Goal: Transaction & Acquisition: Purchase product/service

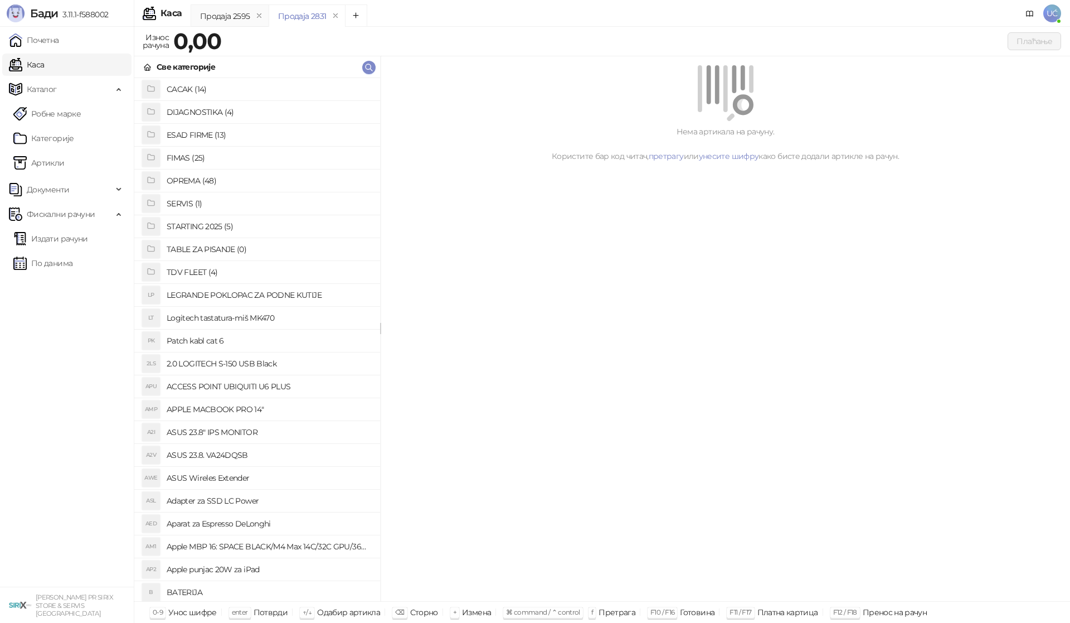
click at [245, 175] on h4 "OPREMA (48)" at bounding box center [269, 181] width 205 height 18
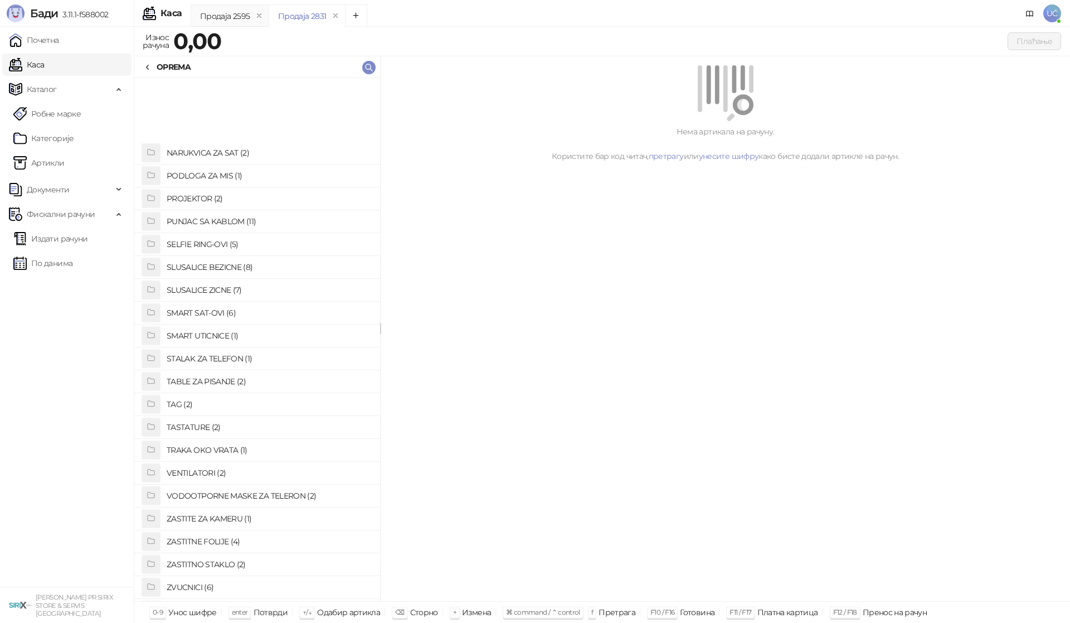
scroll to position [574, 0]
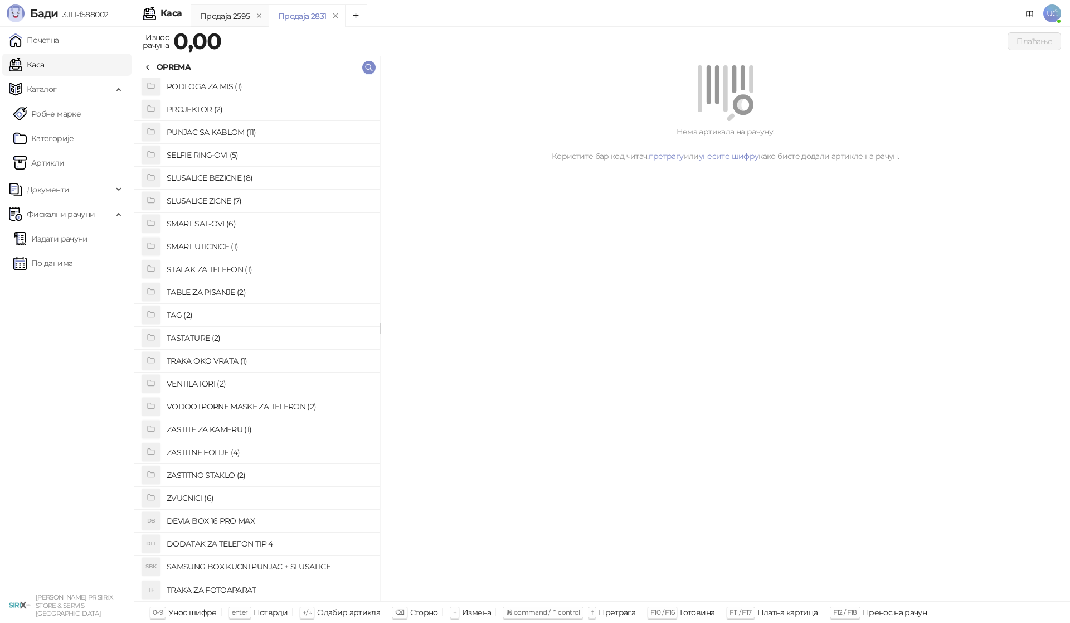
click at [276, 545] on h4 "DODATAK ZA TELEFON TIP 4" at bounding box center [269, 544] width 205 height 18
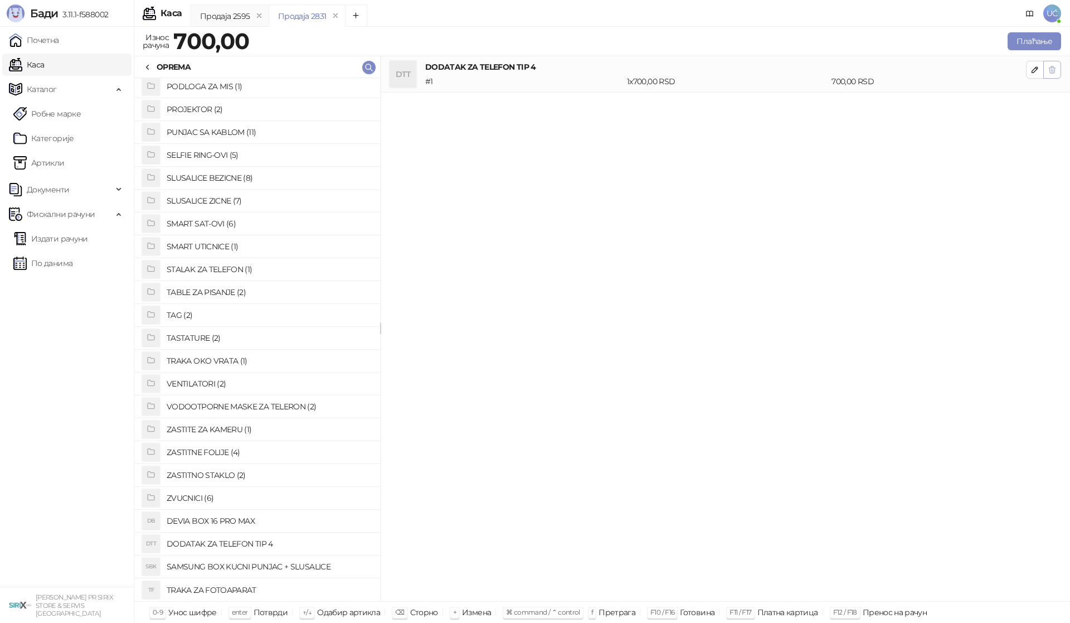
click at [1053, 69] on icon "button" at bounding box center [1052, 69] width 9 height 9
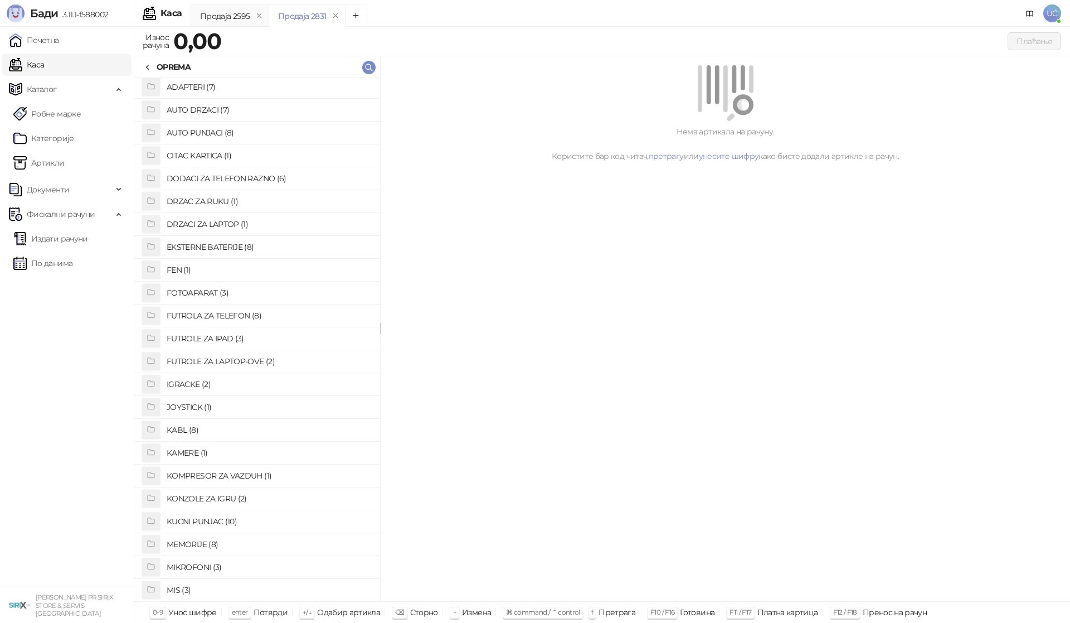
scroll to position [0, 0]
click at [304, 91] on h4 "ADAPTERI (7)" at bounding box center [269, 89] width 205 height 18
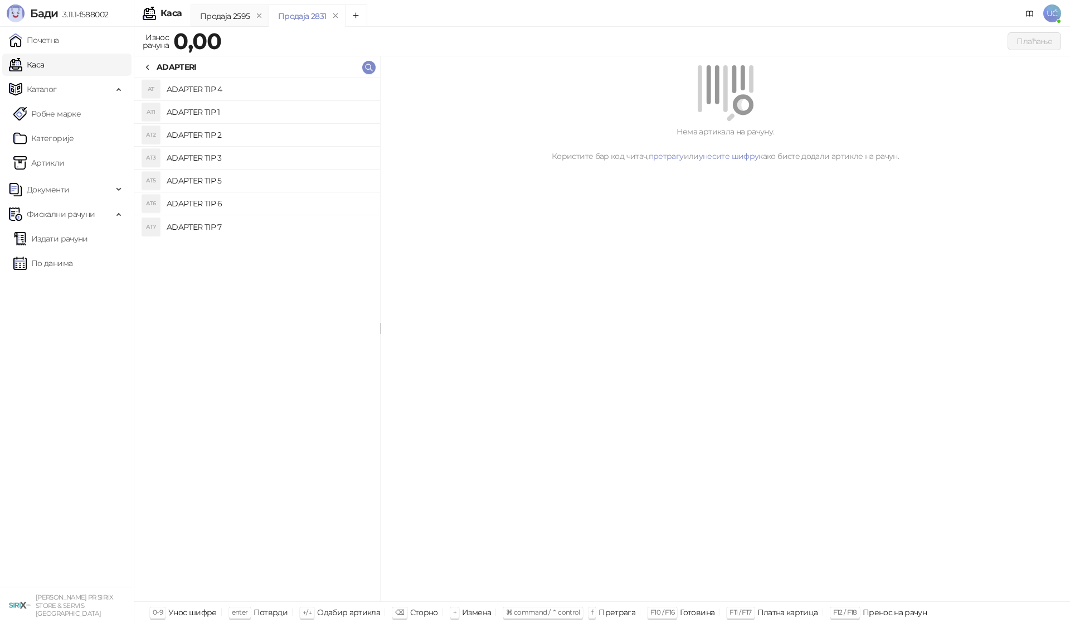
click at [237, 234] on h4 "ADAPTER TIP 7" at bounding box center [269, 227] width 205 height 18
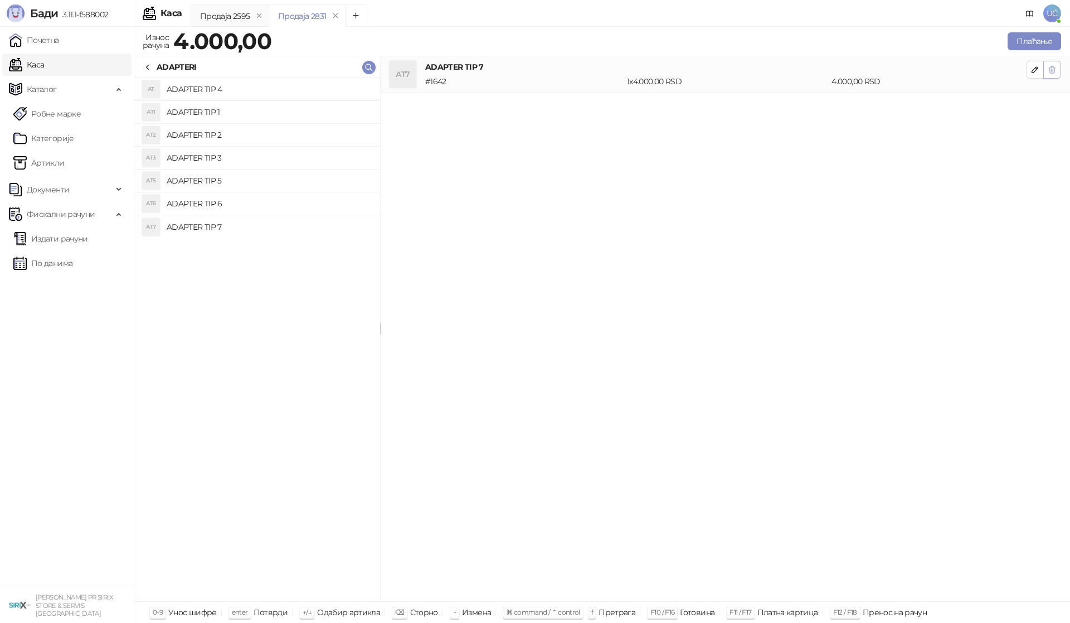
click at [1053, 71] on icon "button" at bounding box center [1053, 69] width 6 height 7
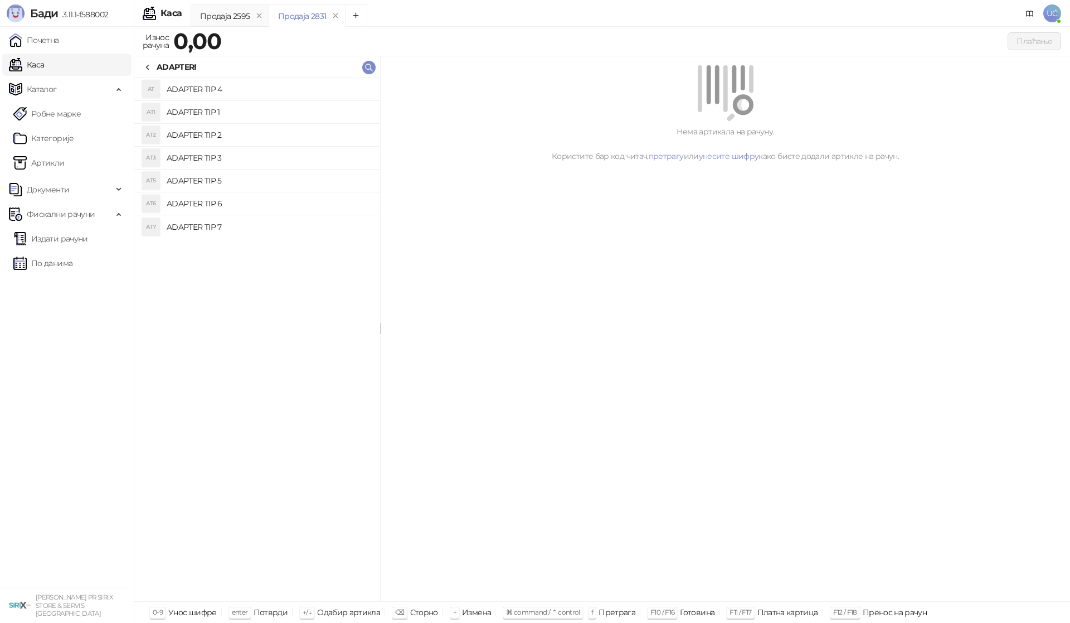
click at [214, 192] on li "AT5 ADAPTER TIP 5" at bounding box center [257, 180] width 246 height 23
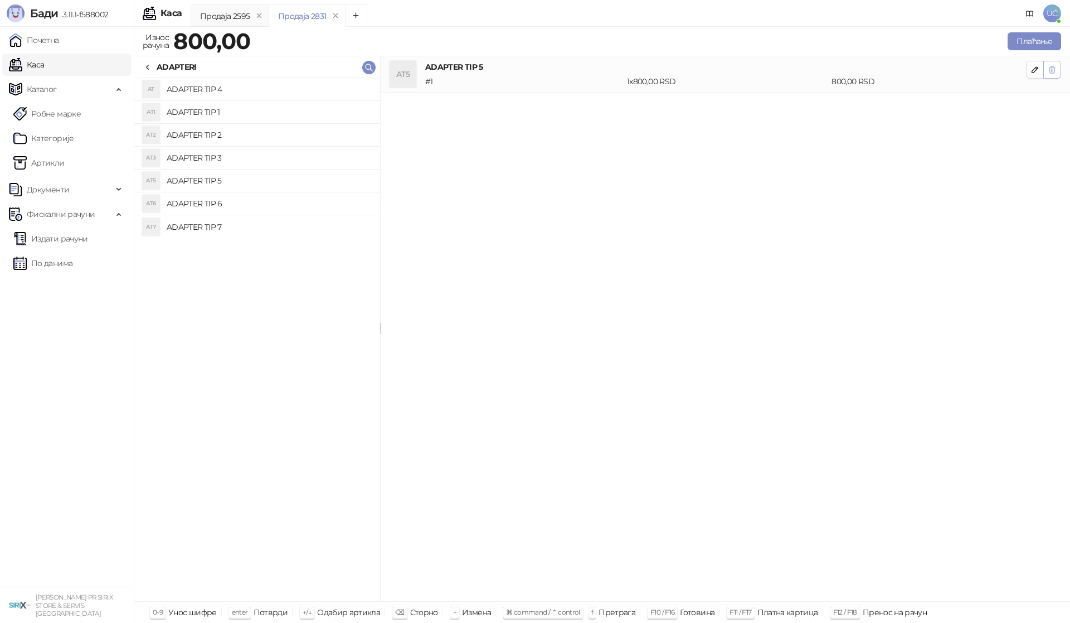
click at [1053, 72] on icon "button" at bounding box center [1052, 69] width 9 height 9
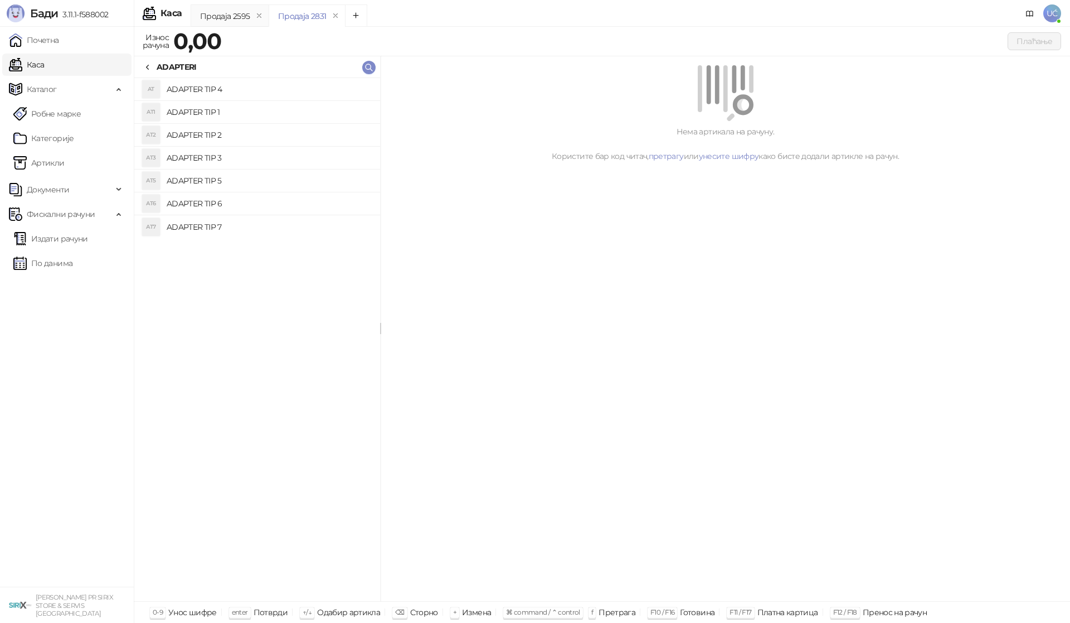
click at [269, 129] on h4 "ADAPTER TIP 2" at bounding box center [269, 135] width 205 height 18
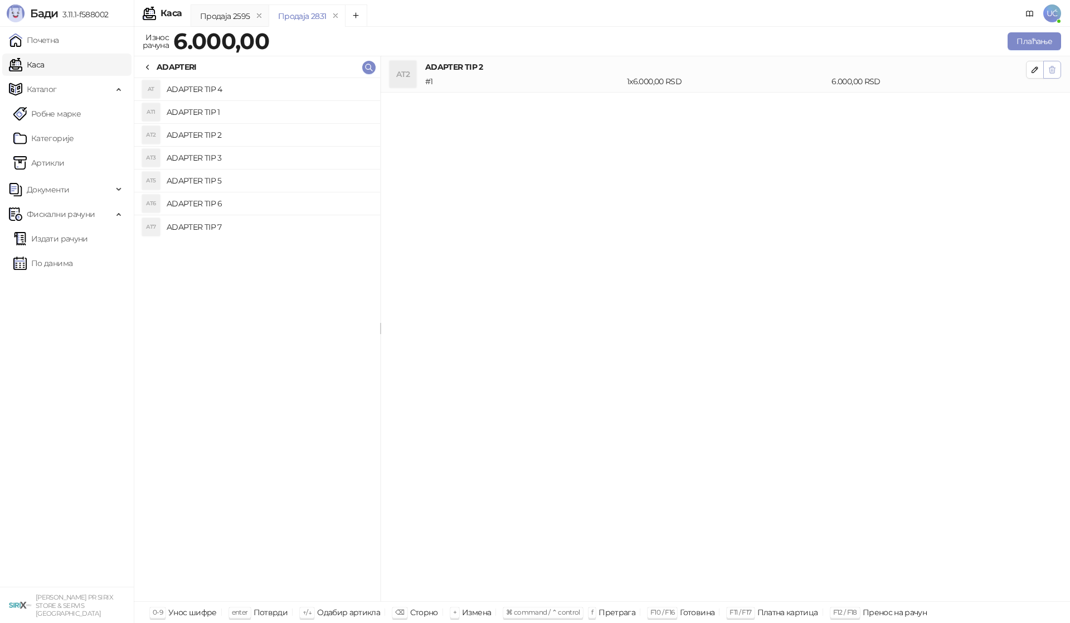
click at [1055, 74] on span "button" at bounding box center [1052, 69] width 9 height 11
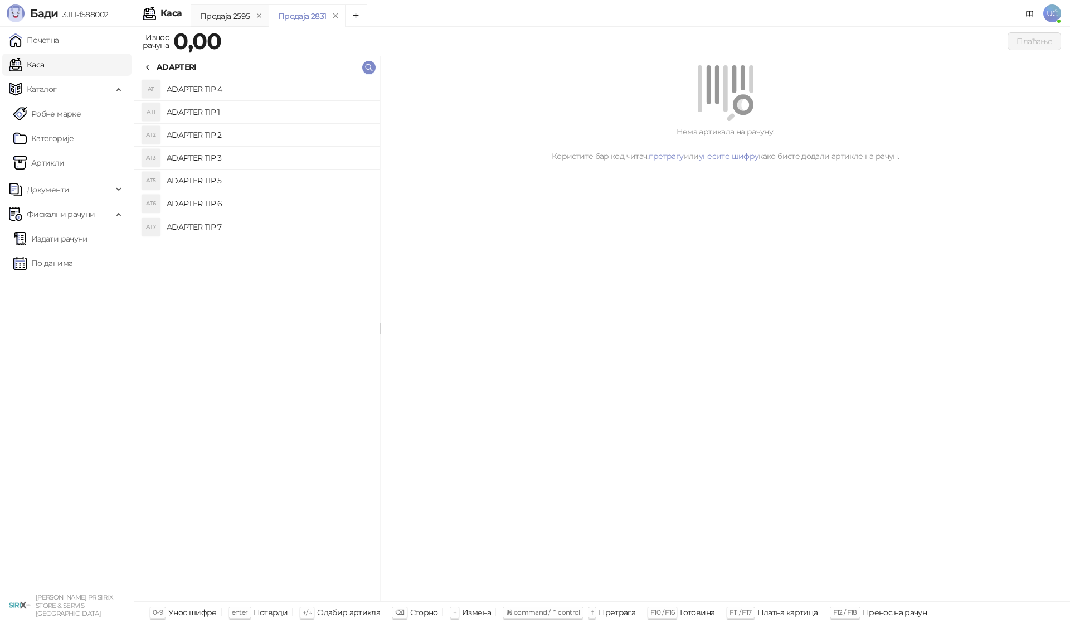
click at [232, 93] on h4 "ADAPTER TIP 4" at bounding box center [269, 89] width 205 height 18
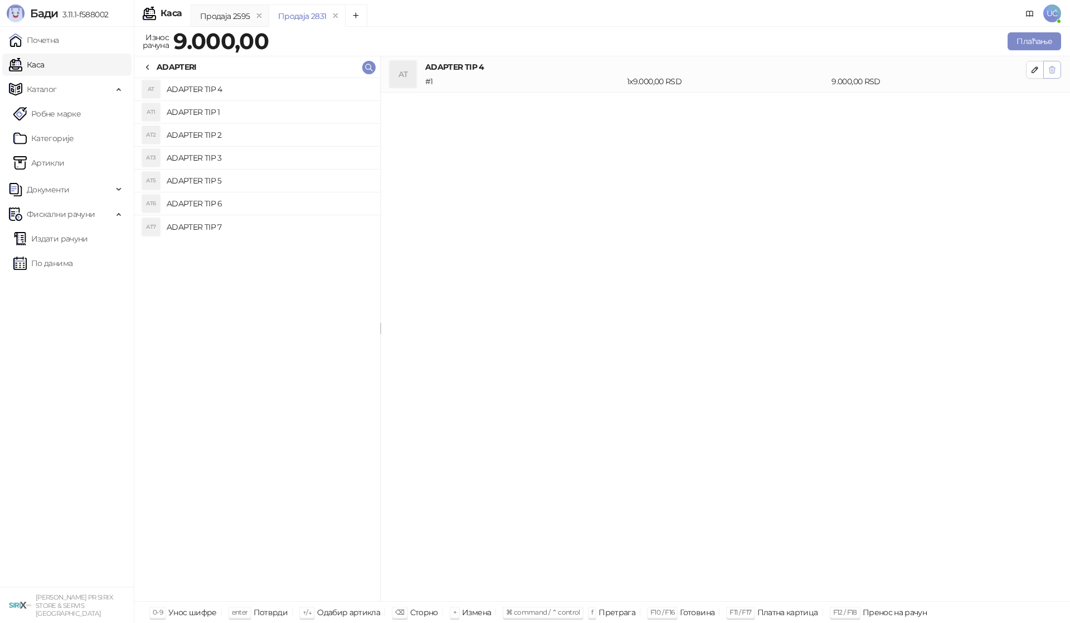
click at [1053, 74] on span "button" at bounding box center [1052, 69] width 9 height 11
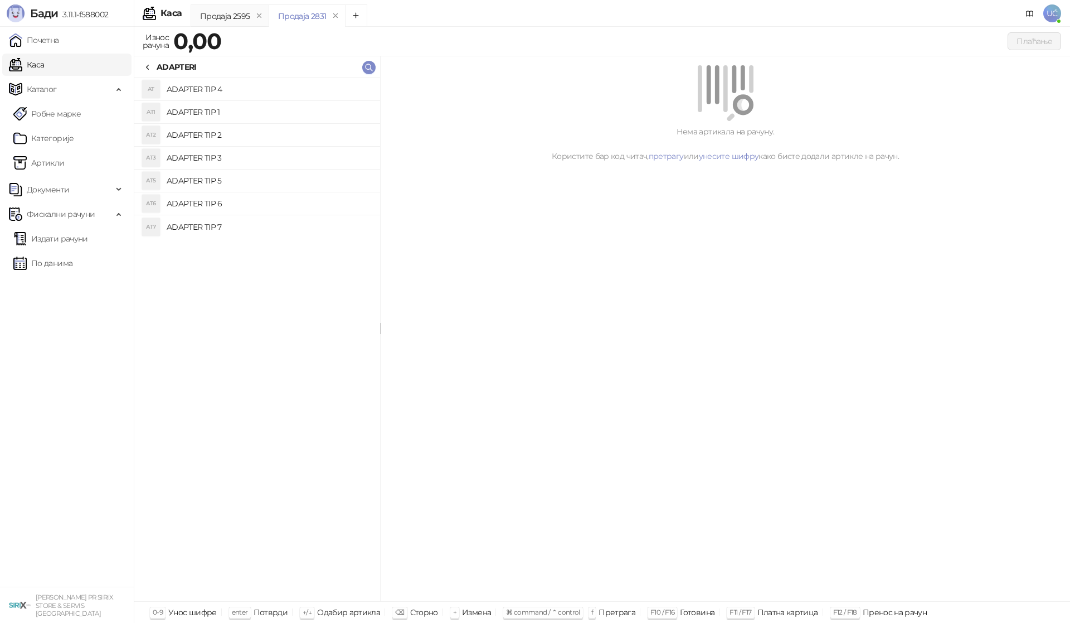
click at [213, 179] on h4 "ADAPTER TIP 5" at bounding box center [269, 181] width 205 height 18
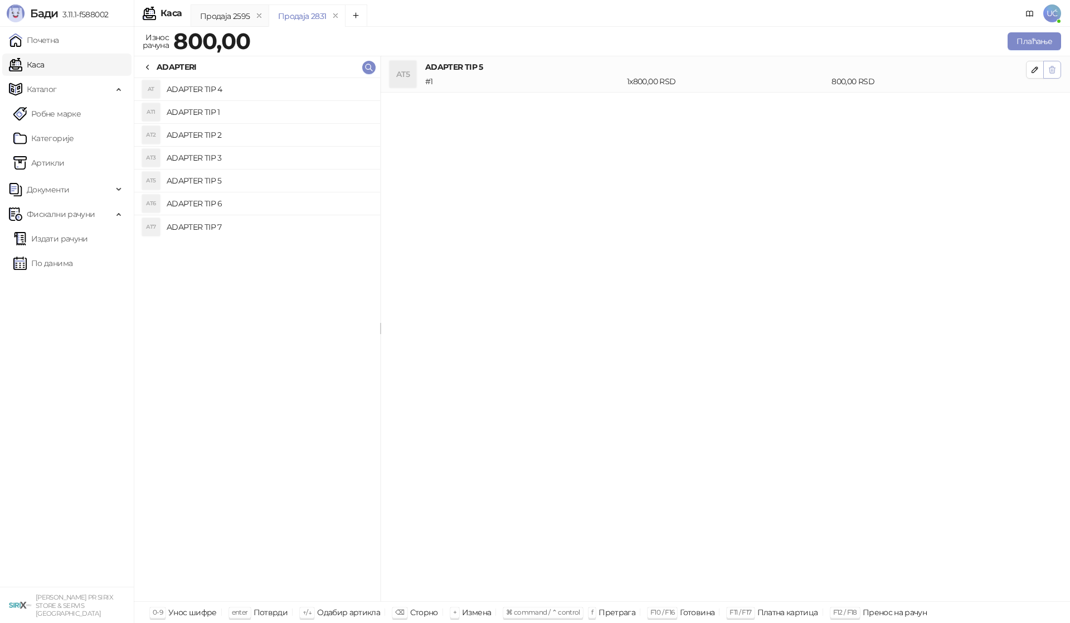
click at [1054, 67] on icon "button" at bounding box center [1053, 69] width 6 height 7
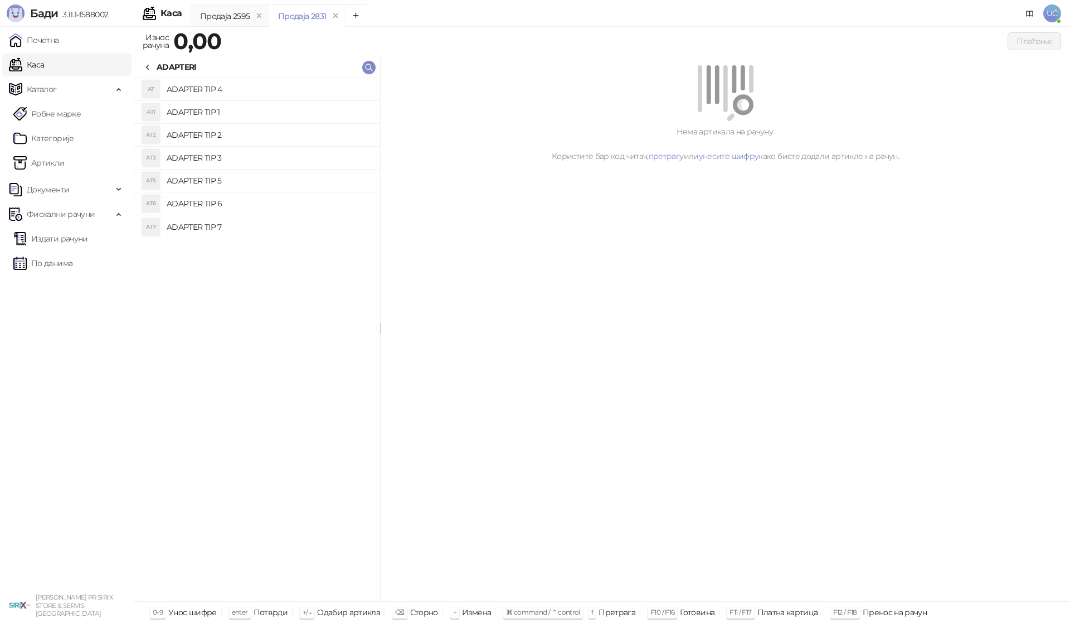
click at [181, 206] on h4 "ADAPTER TIP 6" at bounding box center [269, 204] width 205 height 18
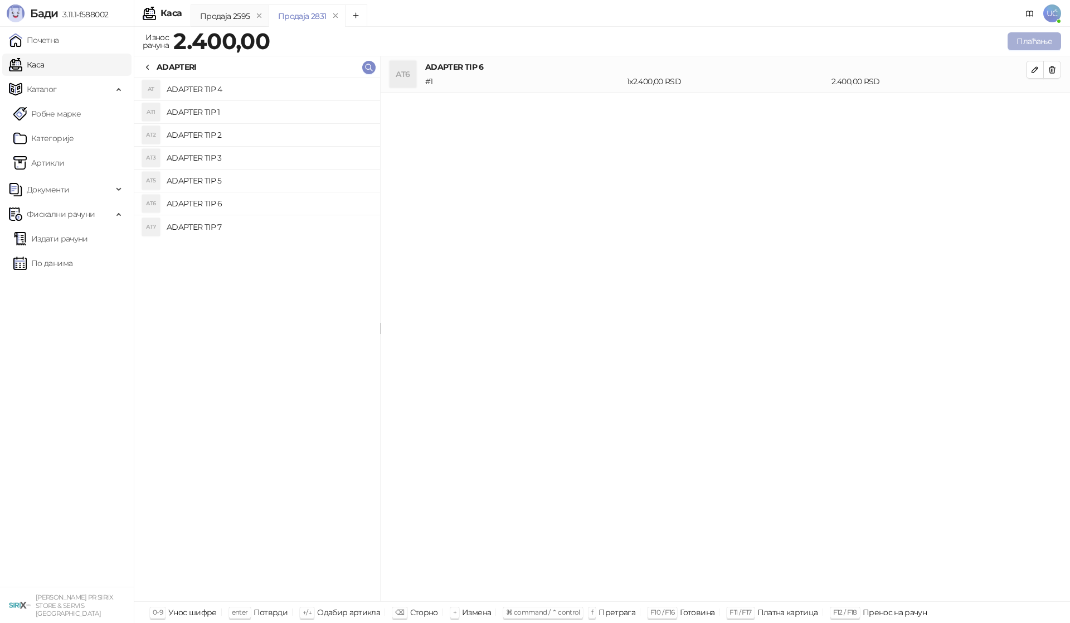
click at [1026, 42] on button "Плаћање" at bounding box center [1035, 41] width 54 height 18
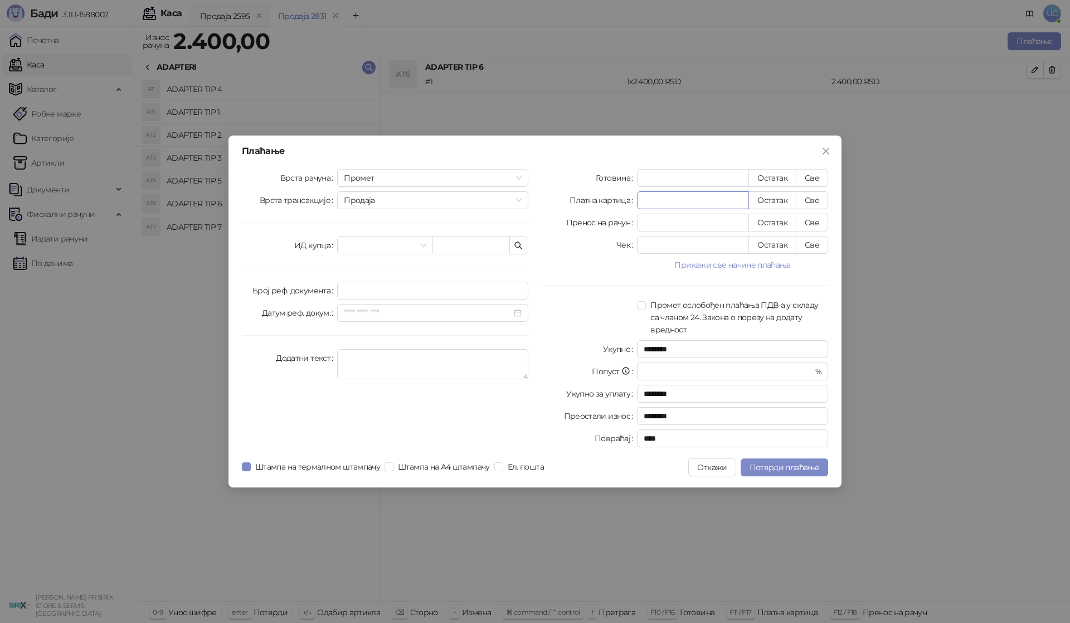
click at [732, 198] on input "*" at bounding box center [693, 200] width 111 height 17
click at [816, 201] on button "Све" at bounding box center [812, 200] width 32 height 18
type input "****"
click at [800, 478] on div "Плаћање Врста рачуна Промет Врста трансакције Продаја ИД купца Број реф. докуме…" at bounding box center [535, 311] width 613 height 352
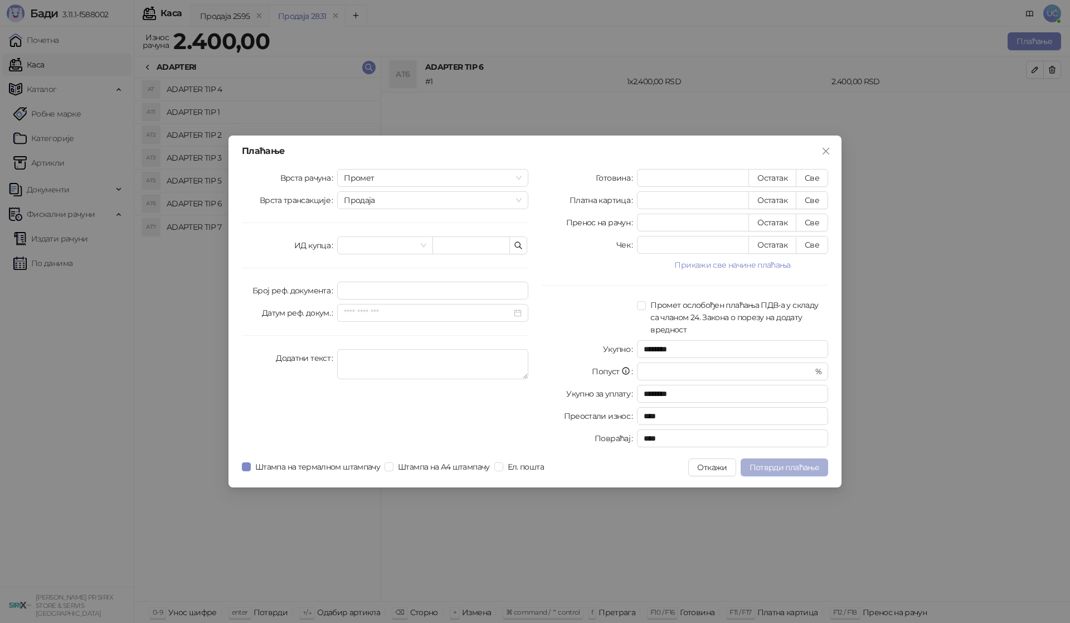
click at [797, 471] on span "Потврди плаћање" at bounding box center [785, 467] width 70 height 10
